Goal: Task Accomplishment & Management: Manage account settings

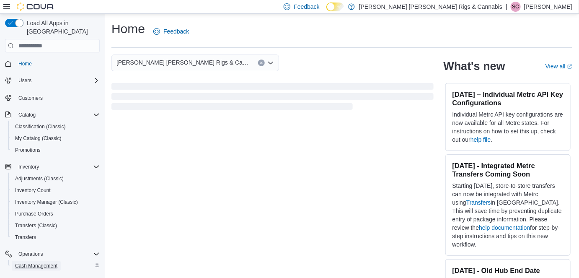
click at [48, 262] on span "Cash Management" at bounding box center [36, 265] width 42 height 7
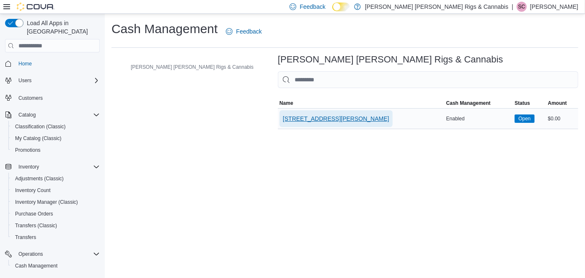
click at [283, 117] on span "[STREET_ADDRESS][PERSON_NAME]" at bounding box center [336, 118] width 106 height 8
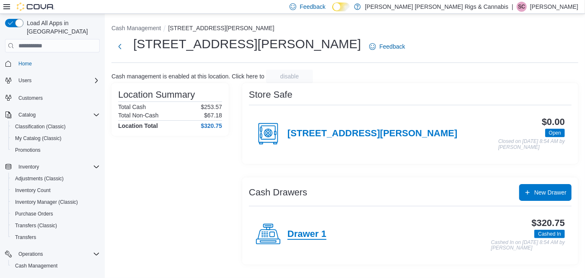
click at [305, 236] on h4 "Drawer 1" at bounding box center [307, 234] width 39 height 11
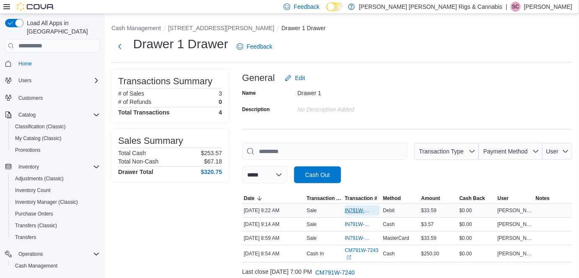
click at [355, 208] on span "IN791W-33387" at bounding box center [358, 210] width 26 height 7
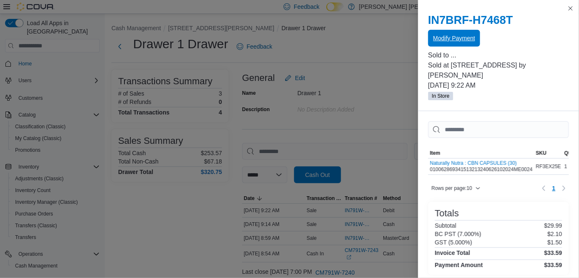
click at [450, 38] on span "Modify Payment" at bounding box center [454, 38] width 42 height 8
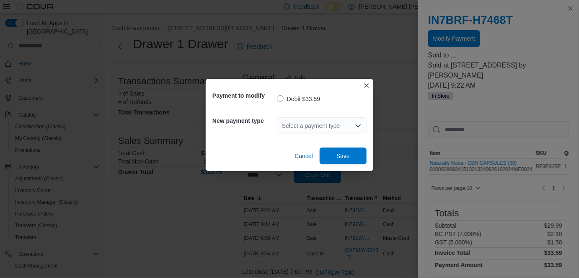
click at [319, 127] on div "Select a payment type" at bounding box center [322, 125] width 90 height 17
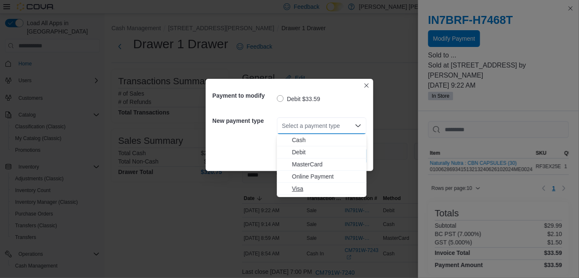
click at [298, 189] on span "Visa" at bounding box center [327, 188] width 70 height 8
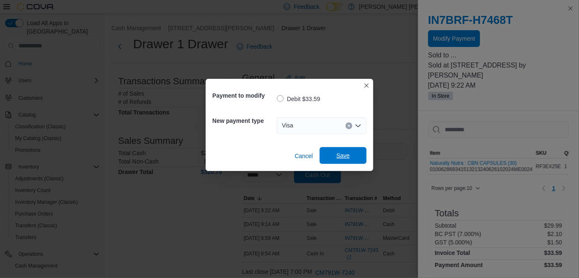
click at [348, 157] on span "Save" at bounding box center [343, 155] width 13 height 8
